Goal: Navigation & Orientation: Find specific page/section

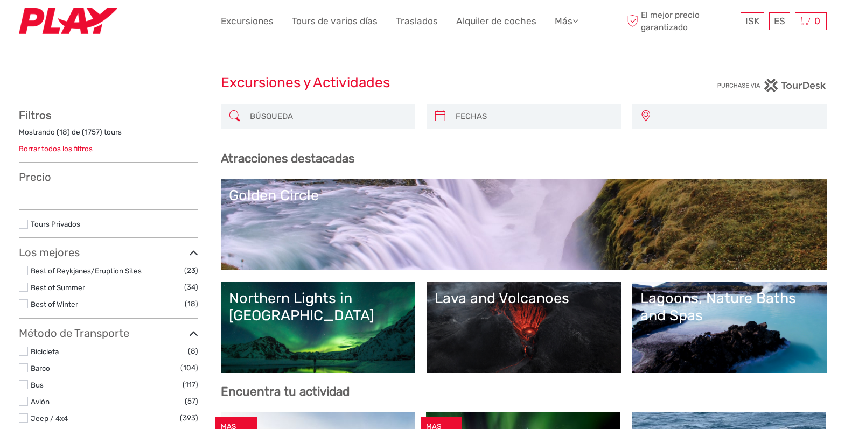
select select
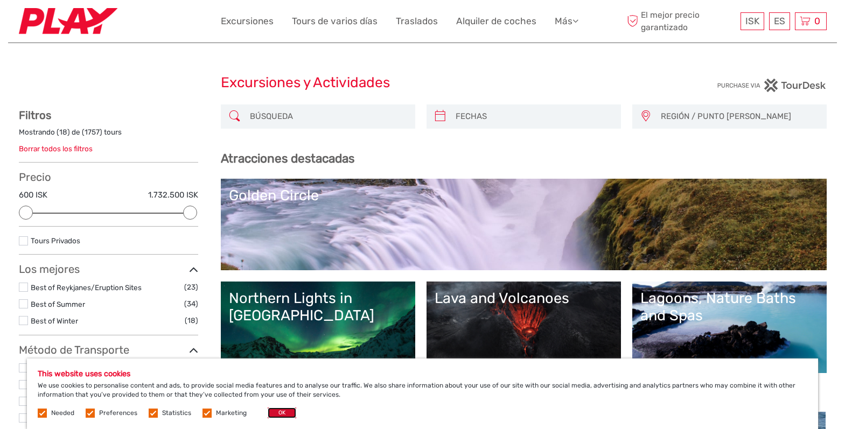
click at [280, 410] on button "OK" at bounding box center [282, 413] width 29 height 11
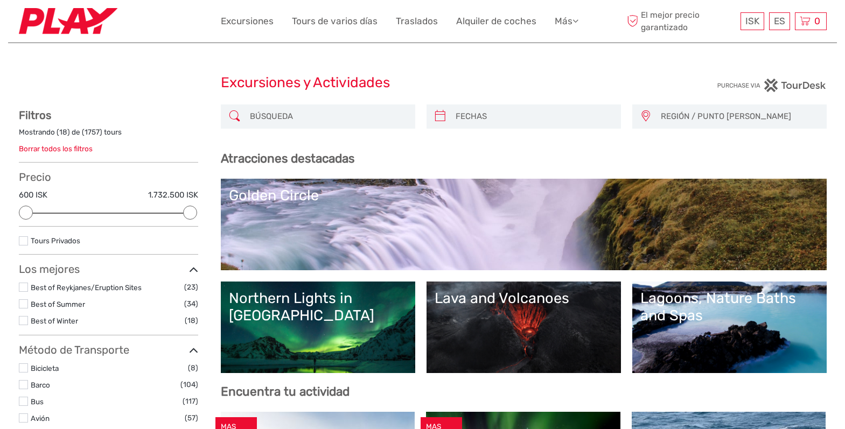
click at [83, 24] on img at bounding box center [68, 21] width 99 height 26
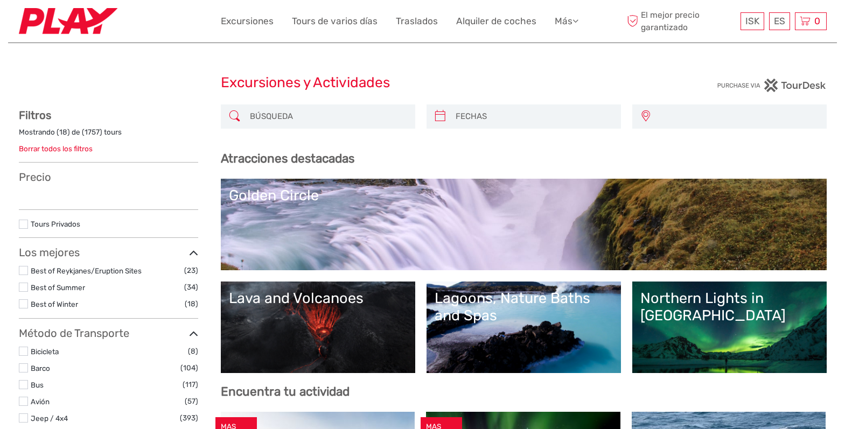
select select
